Goal: Task Accomplishment & Management: Use online tool/utility

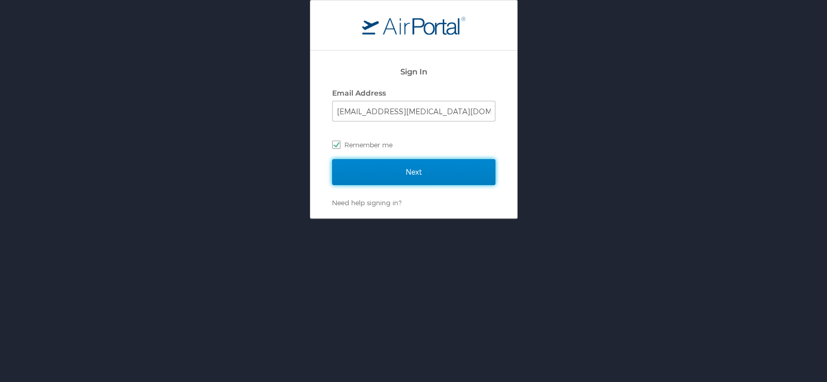
click at [481, 167] on input "Next" at bounding box center [413, 172] width 163 height 26
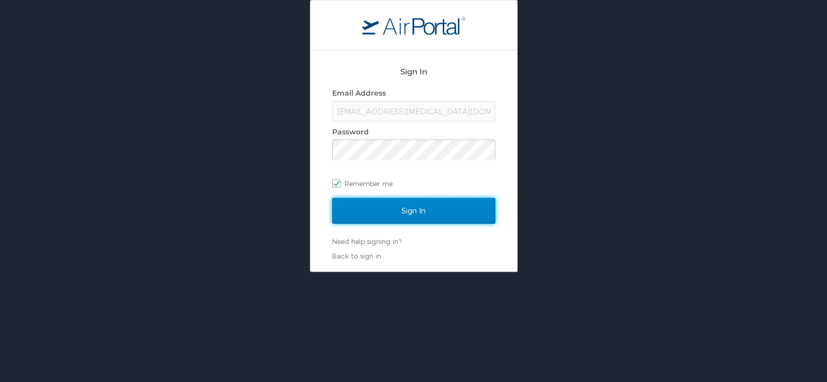
click at [476, 216] on input "Sign In" at bounding box center [413, 211] width 163 height 26
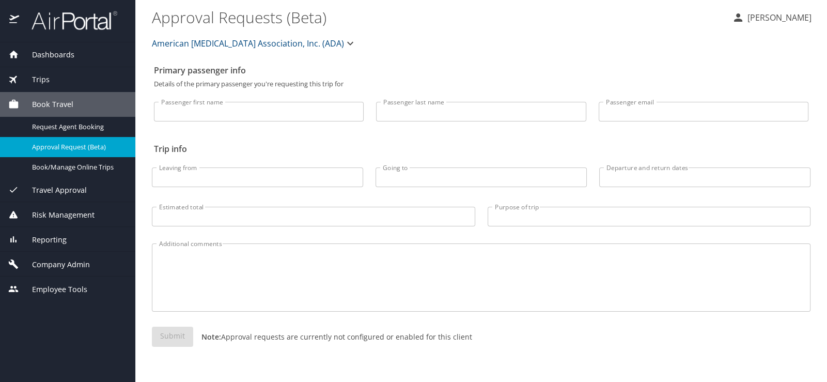
click at [45, 260] on span "Company Admin" at bounding box center [54, 264] width 71 height 11
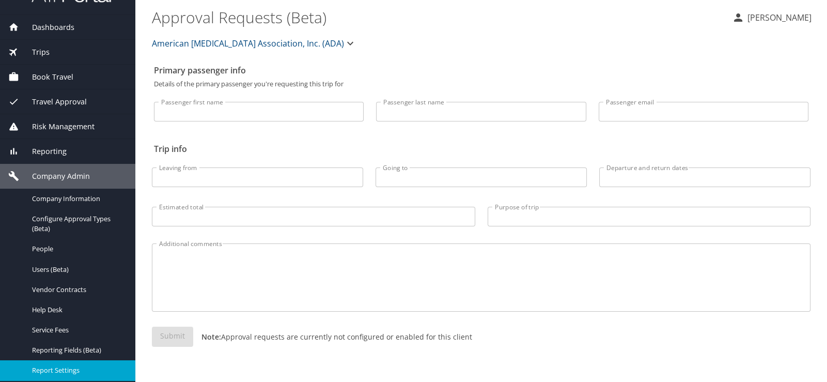
scroll to position [42, 0]
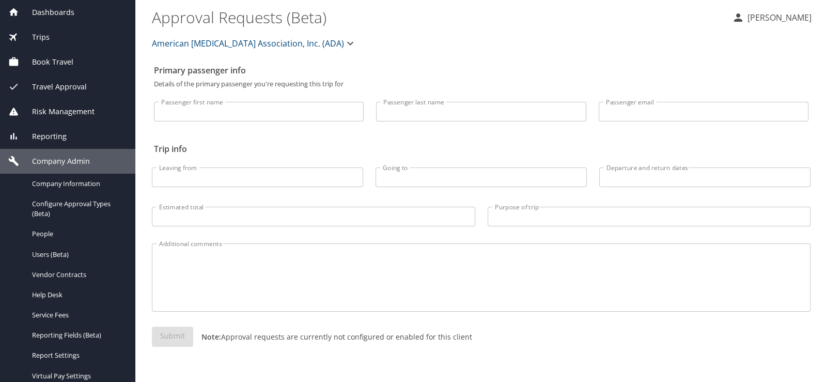
click at [43, 139] on span "Reporting" at bounding box center [43, 136] width 48 height 11
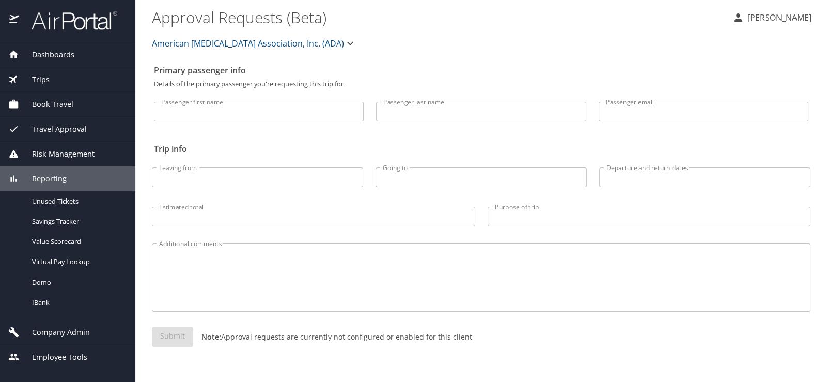
scroll to position [0, 0]
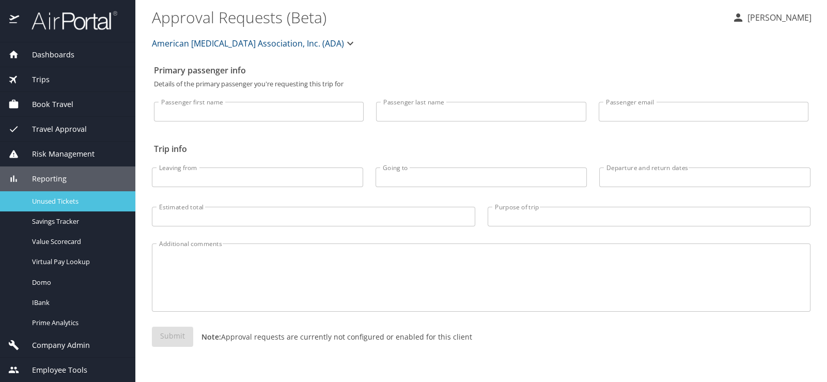
click at [42, 199] on span "Unused Tickets" at bounding box center [77, 201] width 91 height 10
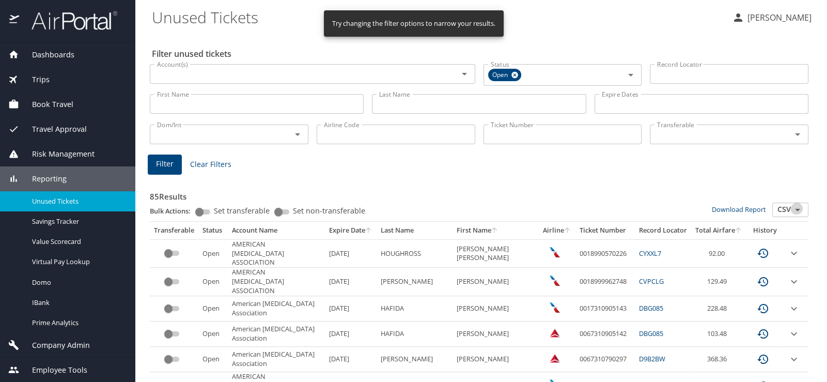
click at [795, 209] on icon "Open" at bounding box center [797, 210] width 5 height 3
click at [740, 204] on link "Download Report" at bounding box center [739, 208] width 54 height 9
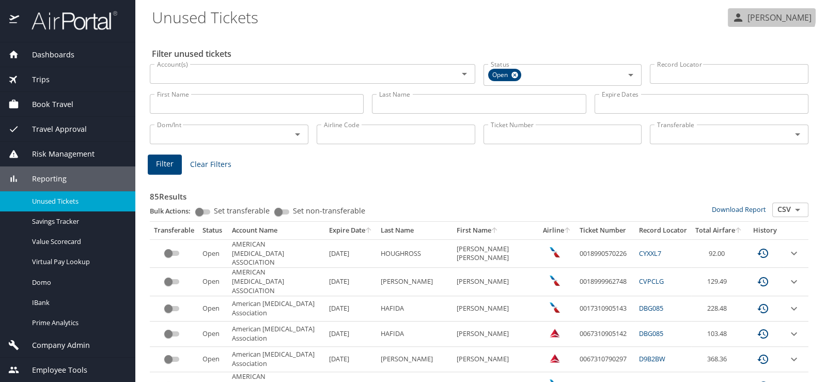
click at [784, 15] on p "Nancy Barfield" at bounding box center [777, 17] width 67 height 12
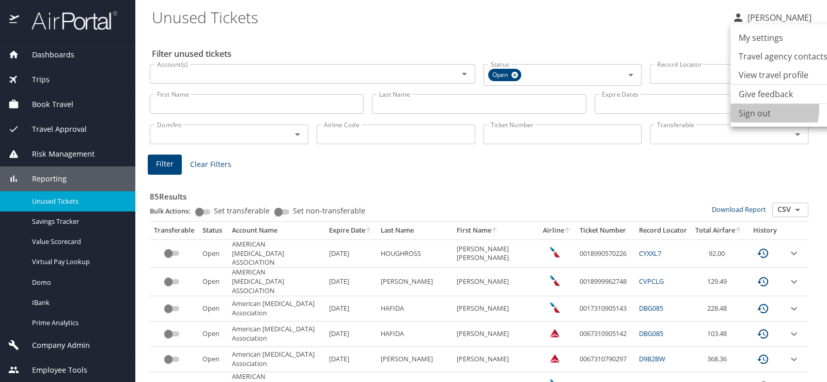
click at [746, 104] on li "Sign out" at bounding box center [782, 113] width 105 height 19
